Goal: Navigation & Orientation: Find specific page/section

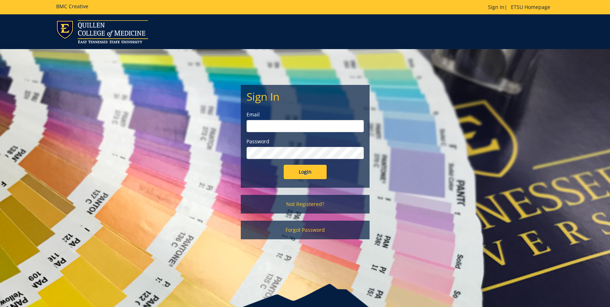
type input "[EMAIL_ADDRESS][DOMAIN_NAME]"
click at [294, 168] on input "Login" at bounding box center [305, 172] width 43 height 14
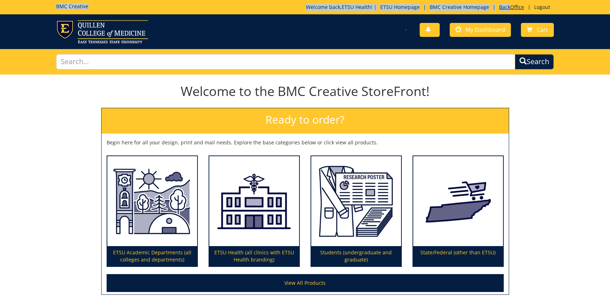
click at [509, 4] on div "BMC Creative Welcome back, ETSU Health ! | ETSU Homepage | BMC Creative Homepag…" at bounding box center [305, 7] width 508 height 14
click at [509, 7] on link "BackOffice" at bounding box center [512, 7] width 32 height 7
